Goal: Task Accomplishment & Management: Complete application form

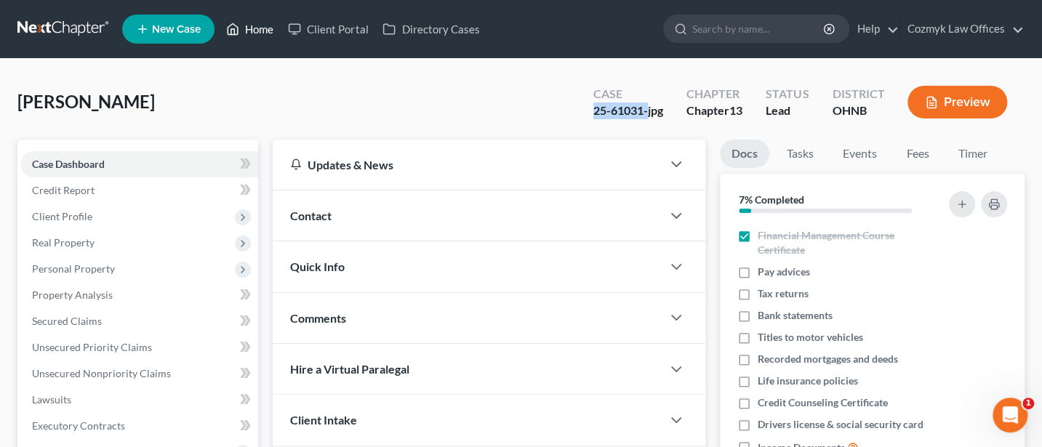
click at [241, 28] on link "Home" at bounding box center [250, 29] width 62 height 26
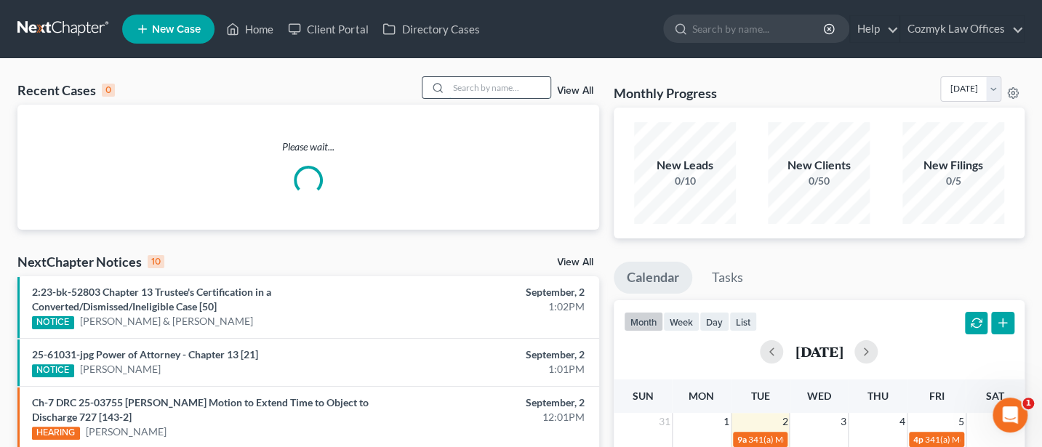
click at [482, 86] on input "search" at bounding box center [500, 87] width 102 height 21
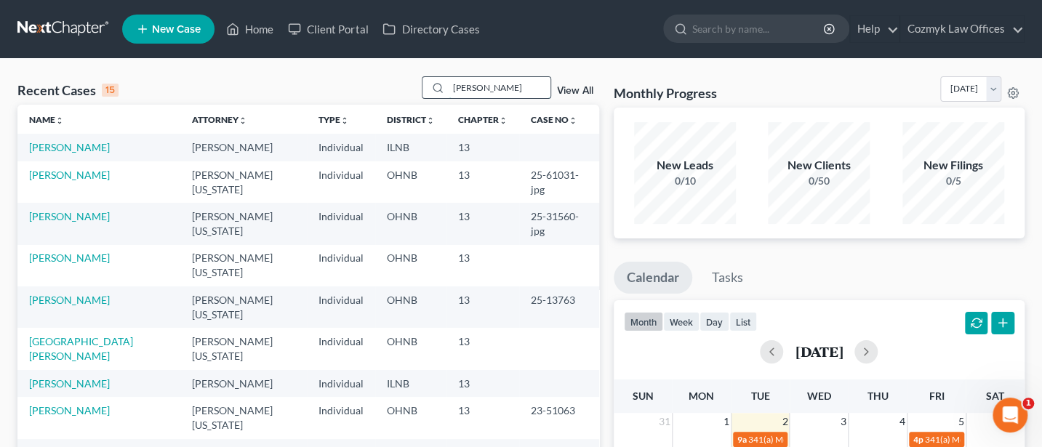
type input "[PERSON_NAME]"
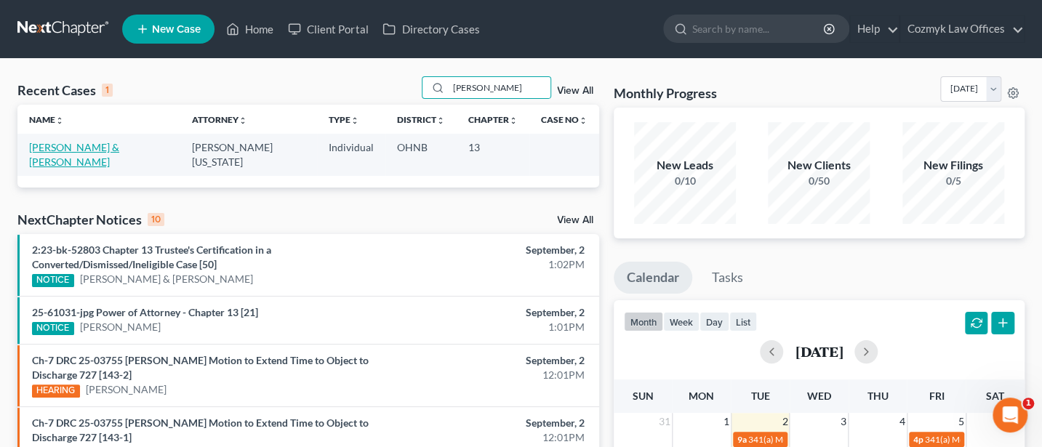
click at [105, 145] on link "[PERSON_NAME] & [PERSON_NAME]" at bounding box center [74, 154] width 90 height 27
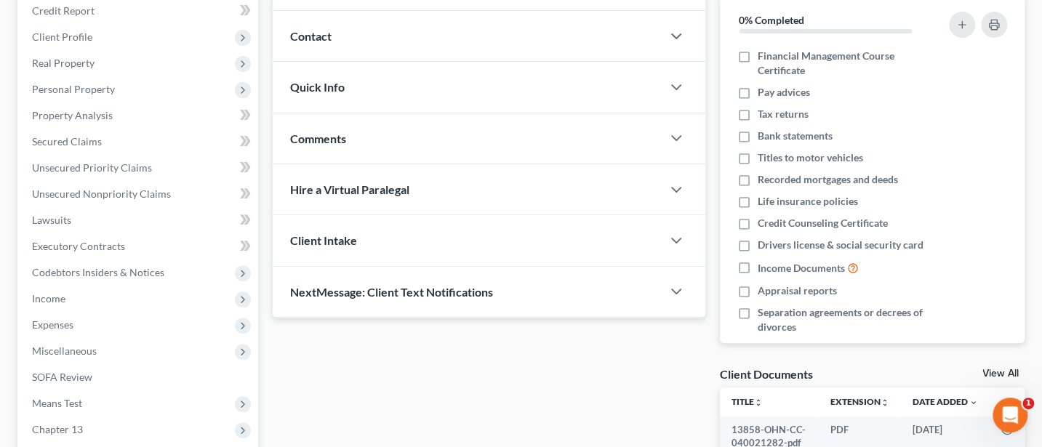
scroll to position [193, 0]
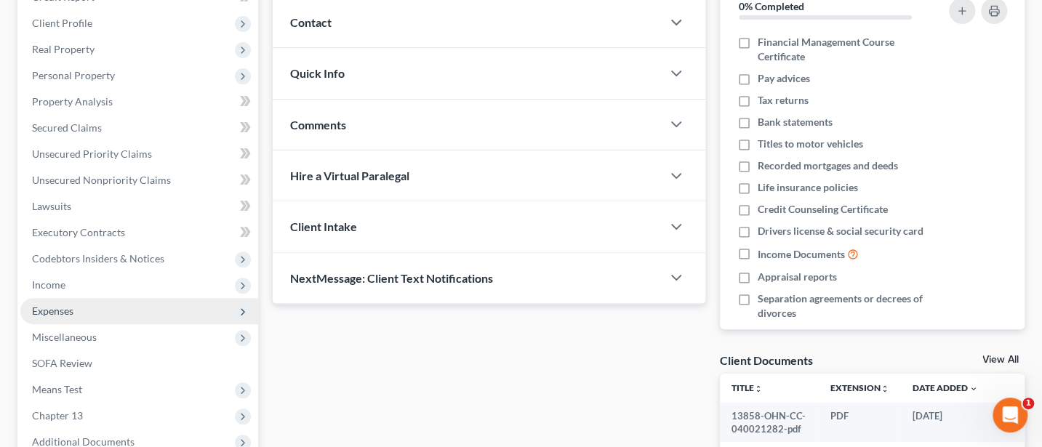
click at [51, 312] on span "Expenses" at bounding box center [52, 311] width 41 height 12
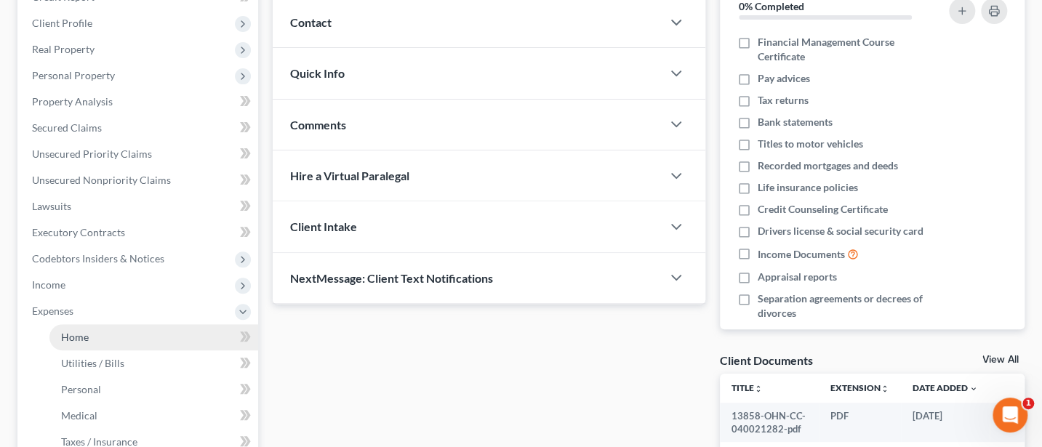
click at [81, 338] on span "Home" at bounding box center [75, 337] width 28 height 12
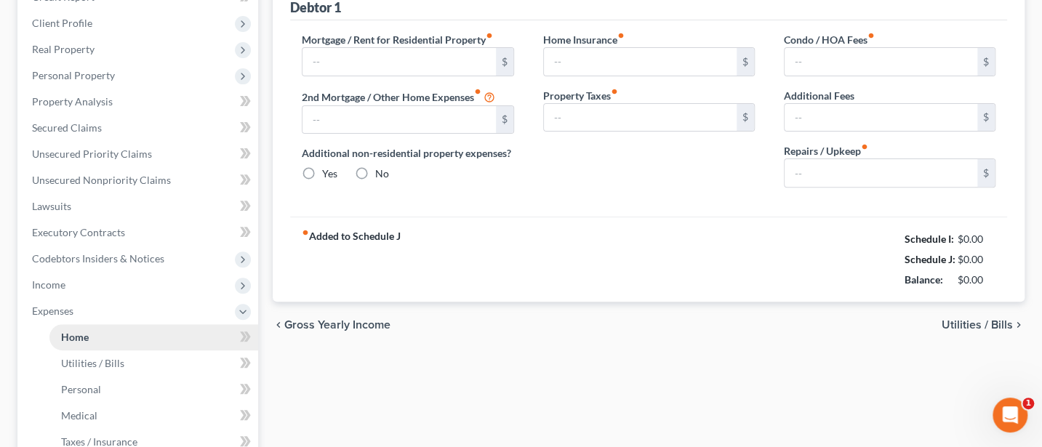
radio input "true"
type input "0.00"
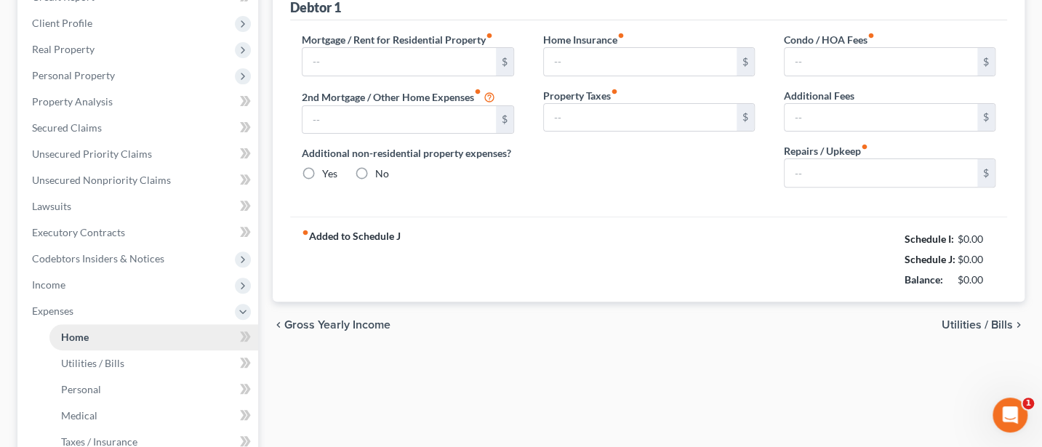
type input "25.00"
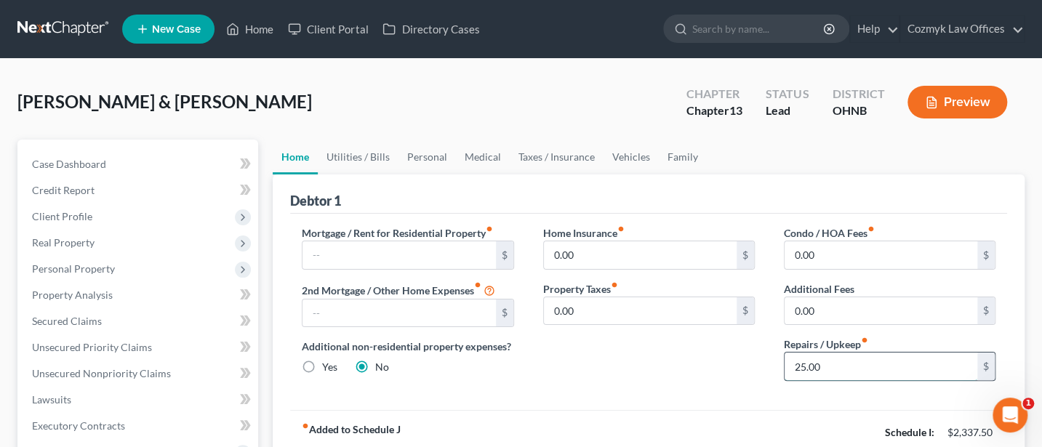
click at [836, 370] on input "25.00" at bounding box center [881, 367] width 193 height 28
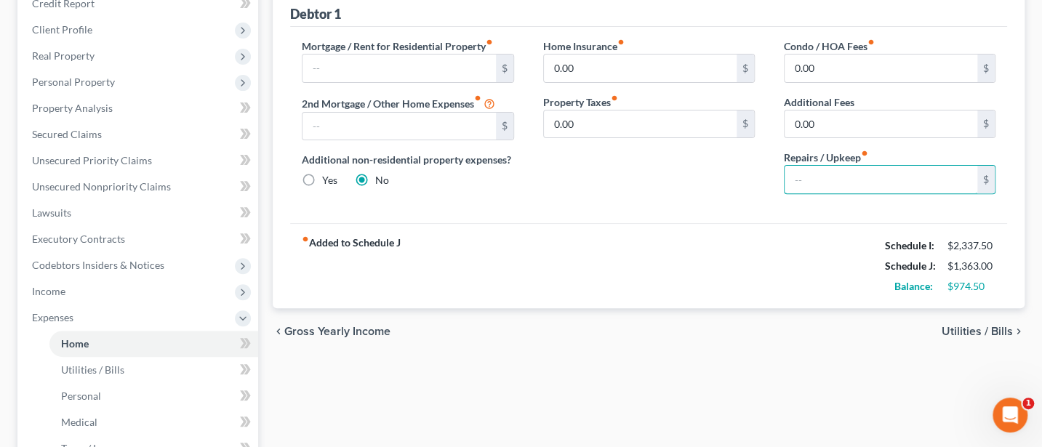
scroll to position [193, 0]
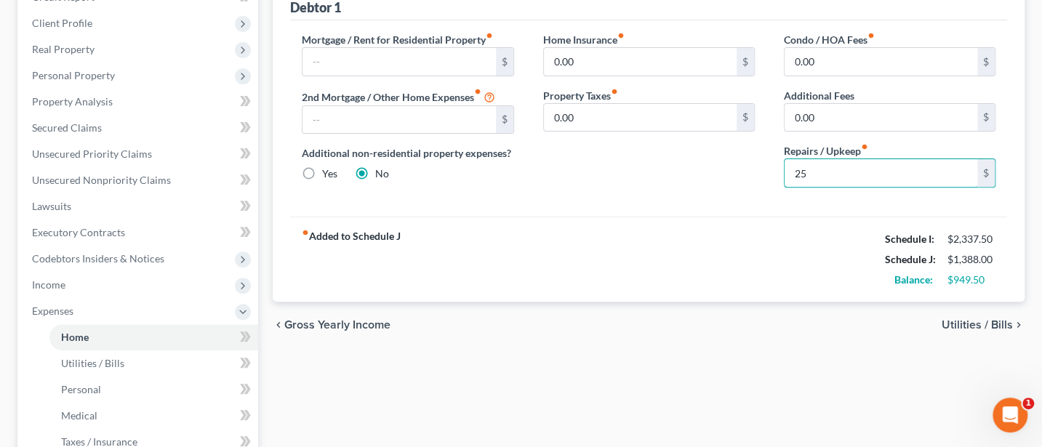
type input "25"
click at [0, 314] on div "[PERSON_NAME] & [PERSON_NAME] Upgraded Chapter Chapter 13 Status Lead District …" at bounding box center [521, 313] width 1042 height 897
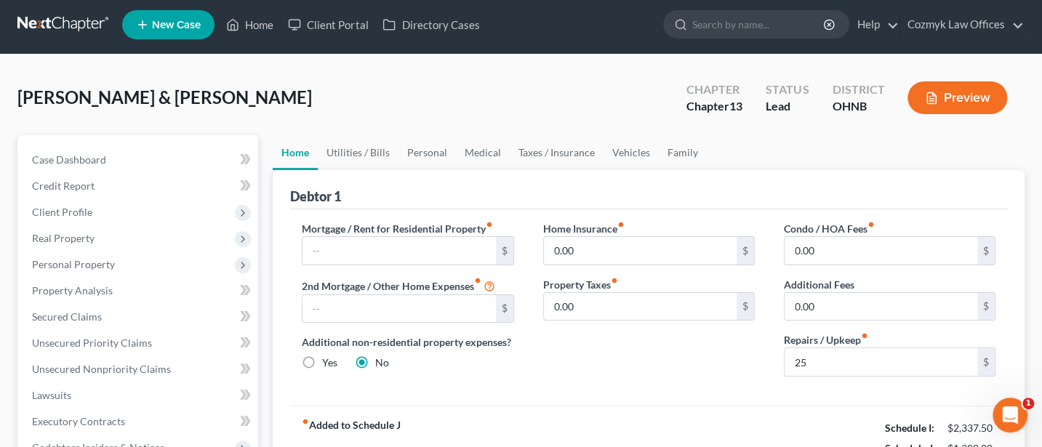
scroll to position [0, 0]
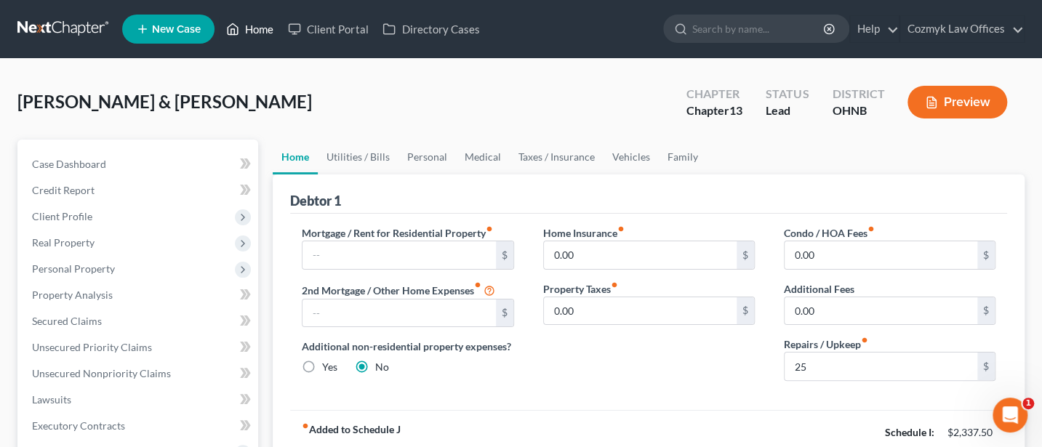
click at [249, 26] on link "Home" at bounding box center [250, 29] width 62 height 26
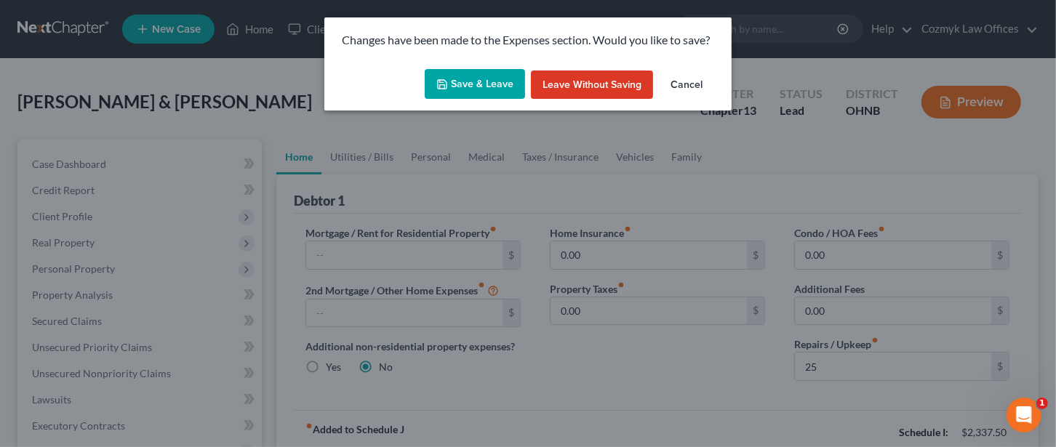
click at [501, 89] on button "Save & Leave" at bounding box center [475, 84] width 100 height 31
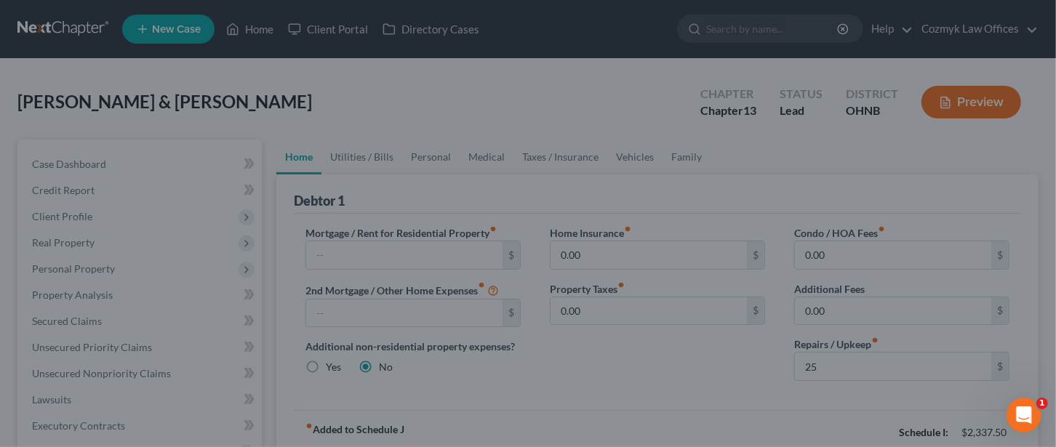
type input "25.00"
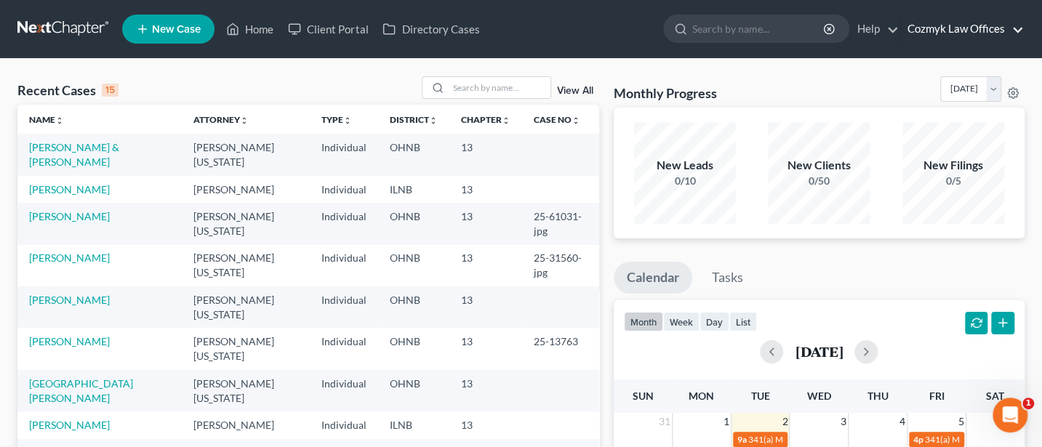
click at [948, 28] on link "Cozmyk Law Offices" at bounding box center [962, 29] width 124 height 26
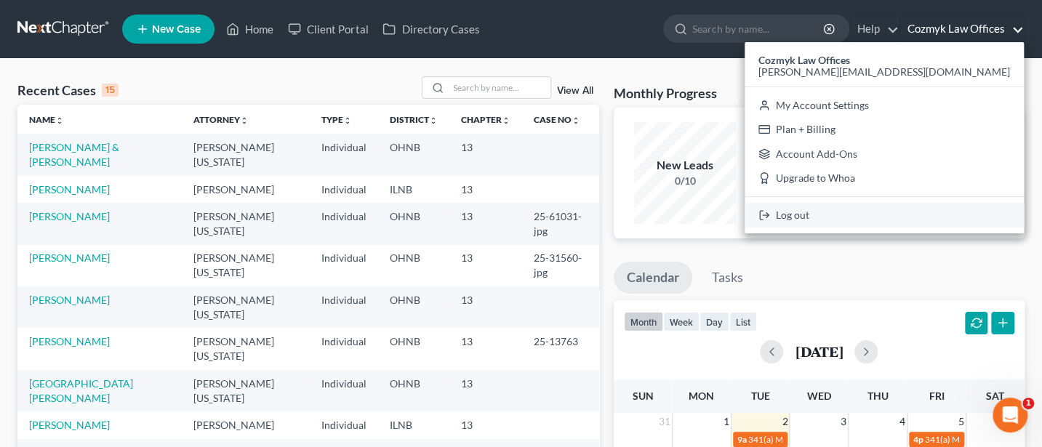
click at [947, 209] on link "Log out" at bounding box center [884, 215] width 279 height 25
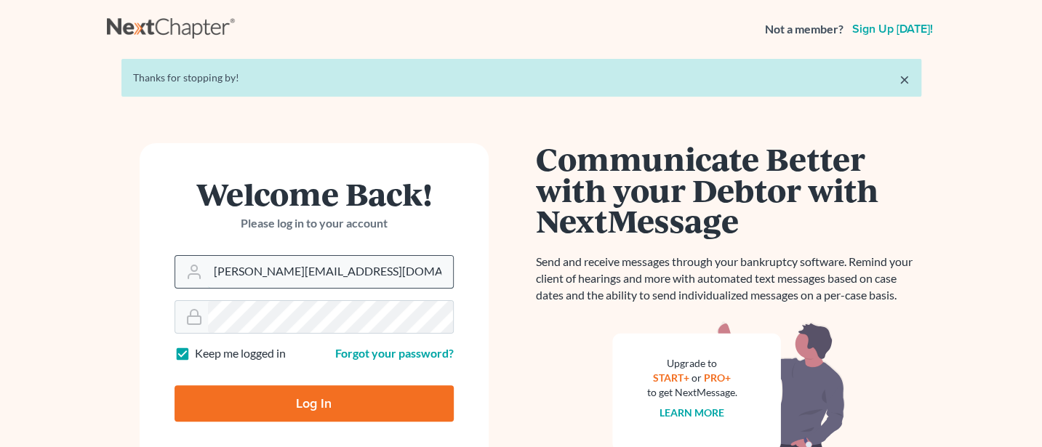
click at [353, 276] on input "Jann@cozmyklaw.com" at bounding box center [330, 272] width 245 height 32
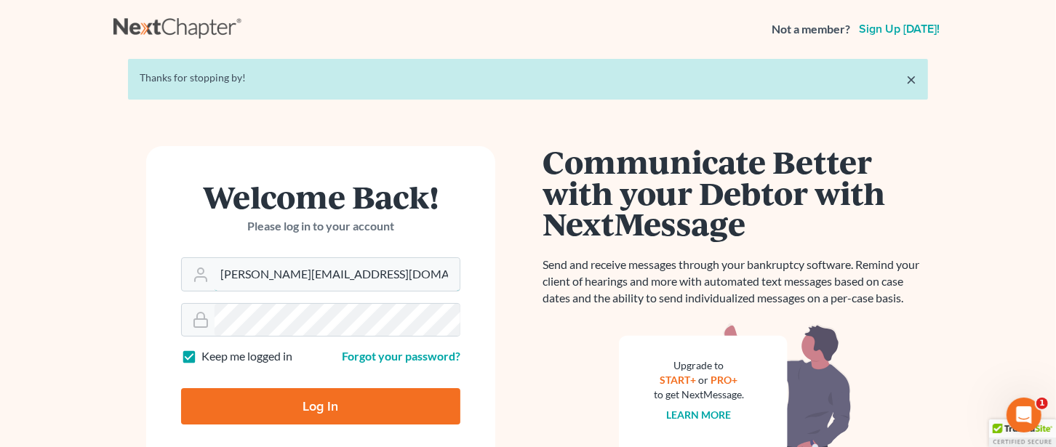
type input "Jann@jwashingtonlaw.com"
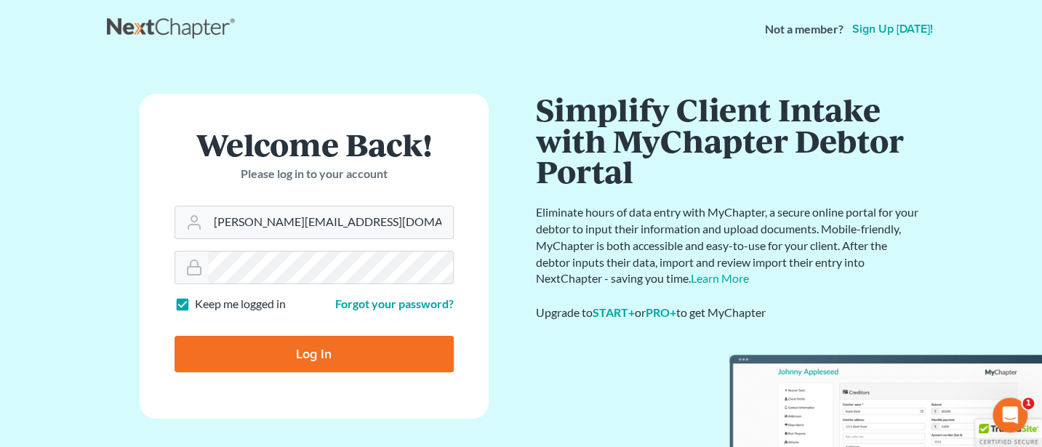
click at [299, 351] on input "Log In" at bounding box center [314, 354] width 279 height 36
type input "Thinking..."
